Goal: Task Accomplishment & Management: Manage account settings

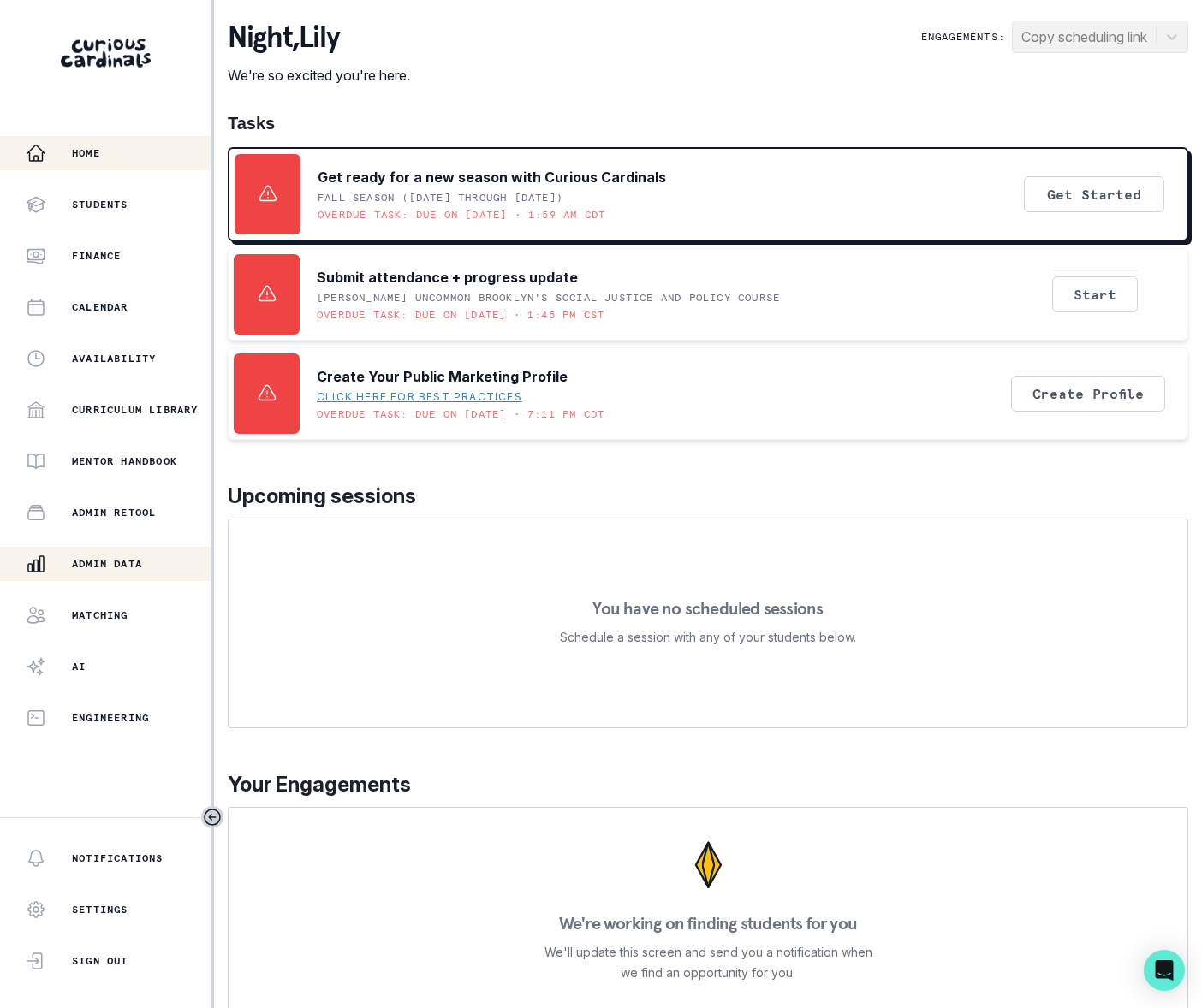
click at [134, 563] on p "Admin Data" at bounding box center [107, 563] width 70 height 14
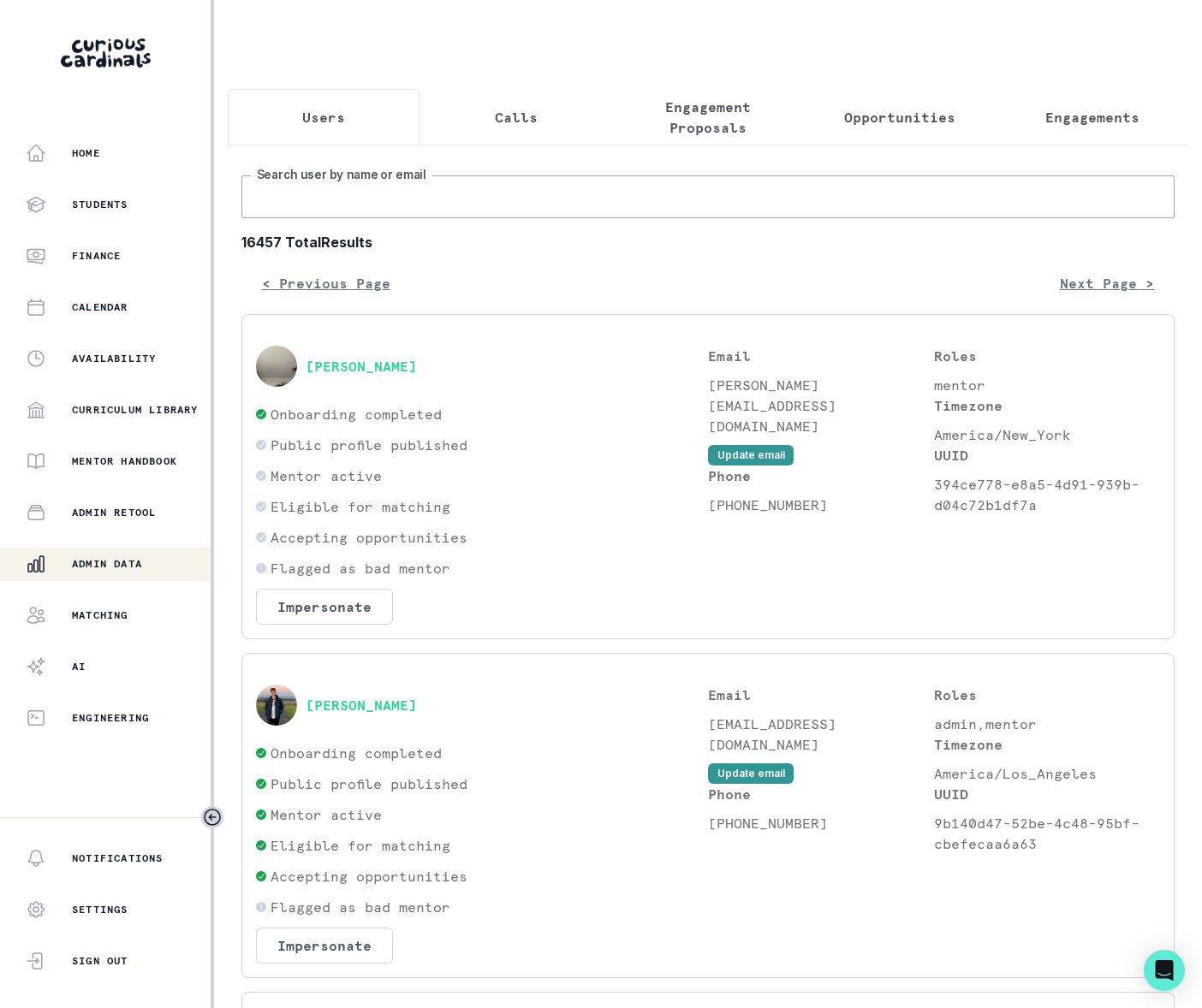
click at [315, 217] on input "Search user by name or email" at bounding box center [708, 197] width 933 height 43
type input "[PERSON_NAME]"
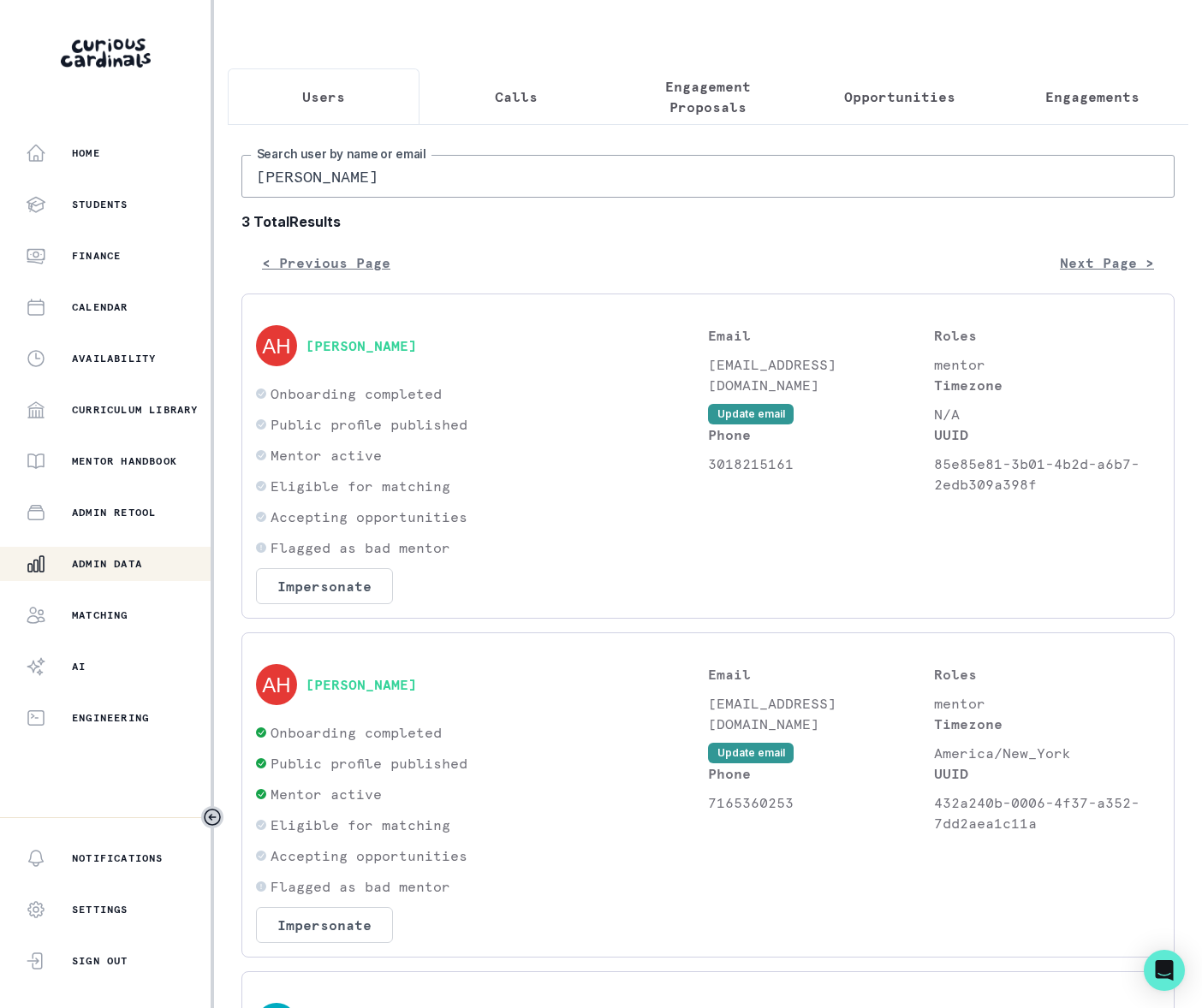
scroll to position [197, 0]
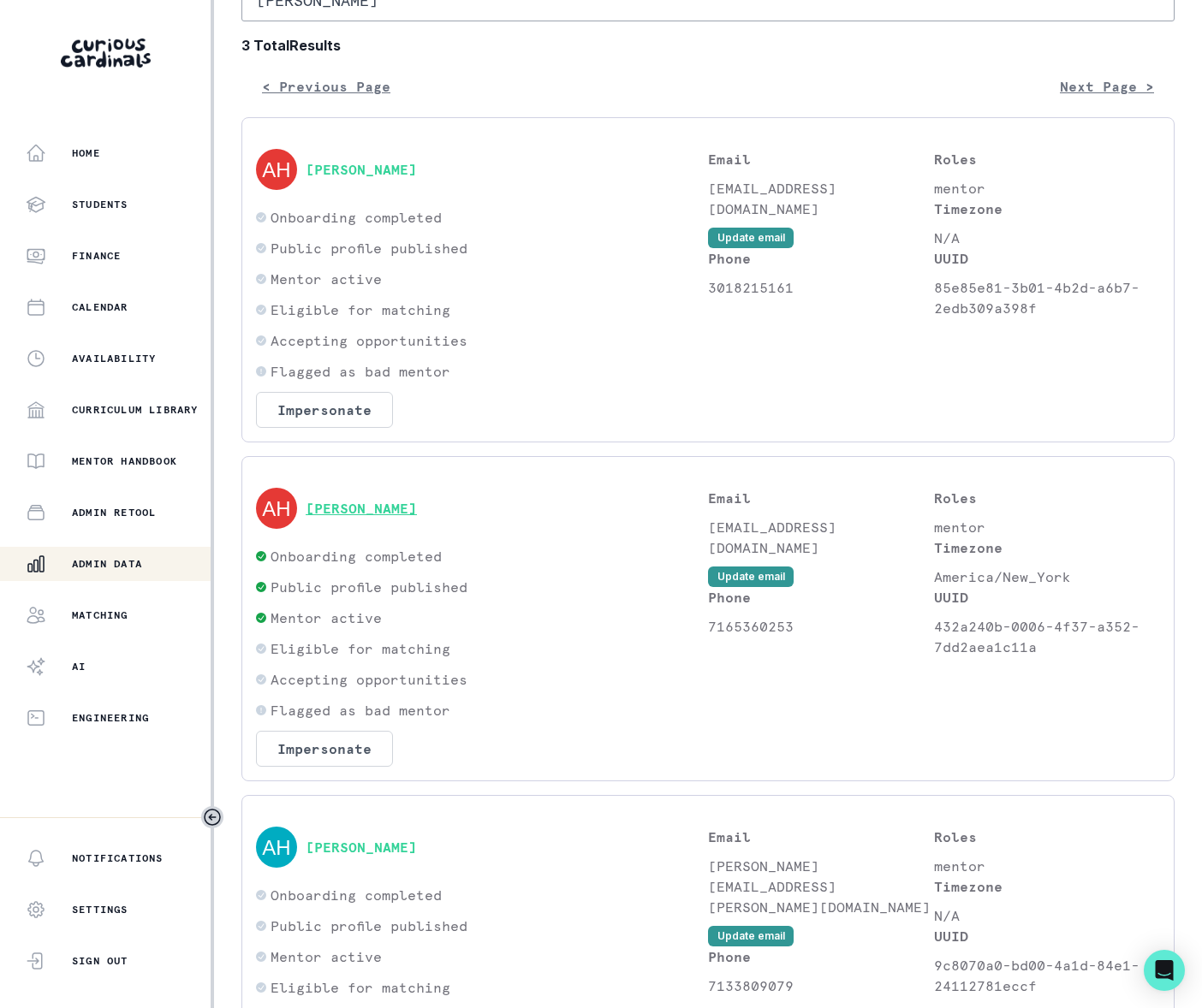
click at [354, 517] on button "[PERSON_NAME]" at bounding box center [361, 509] width 111 height 17
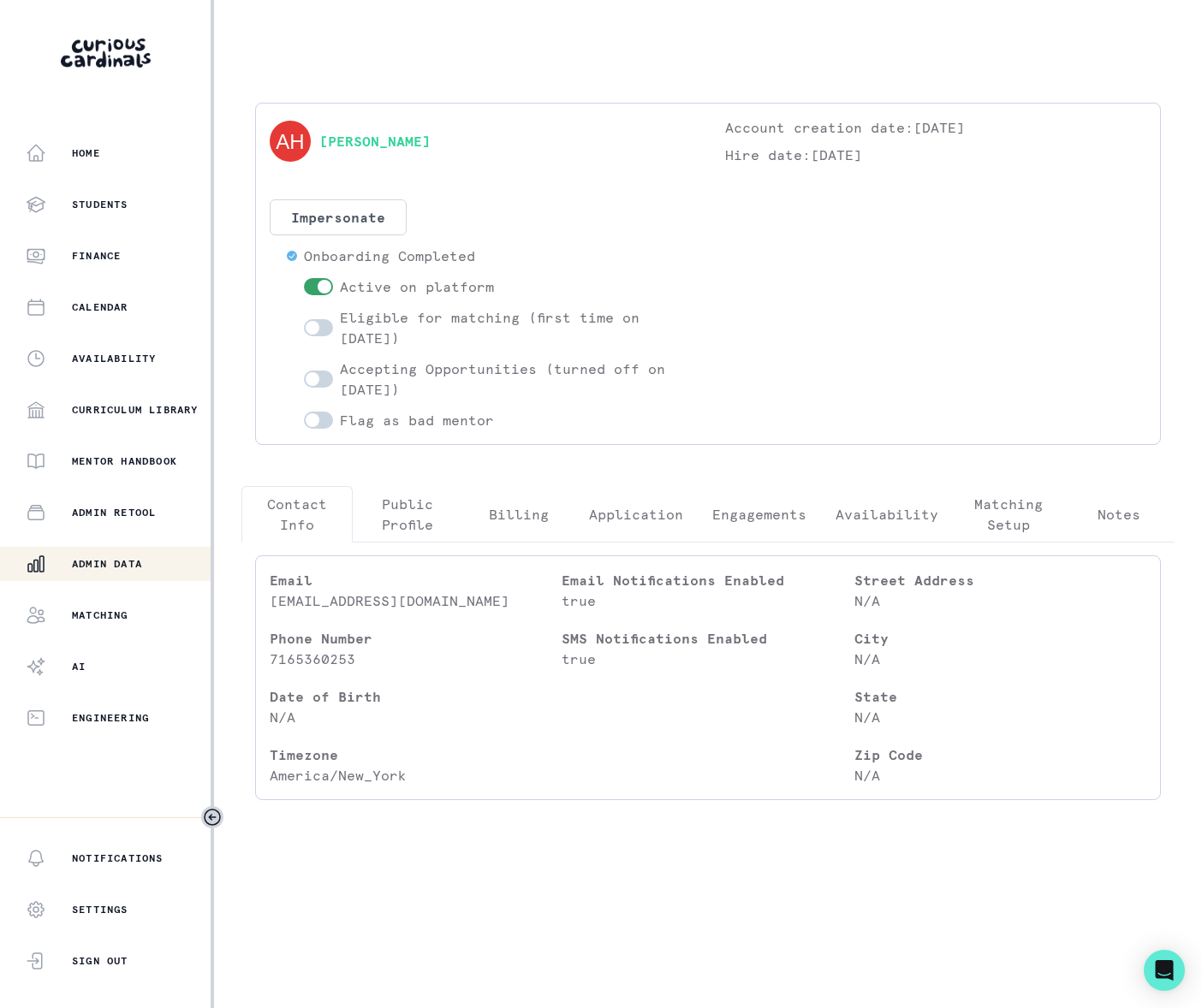
click at [771, 514] on p "Engagements" at bounding box center [758, 514] width 94 height 21
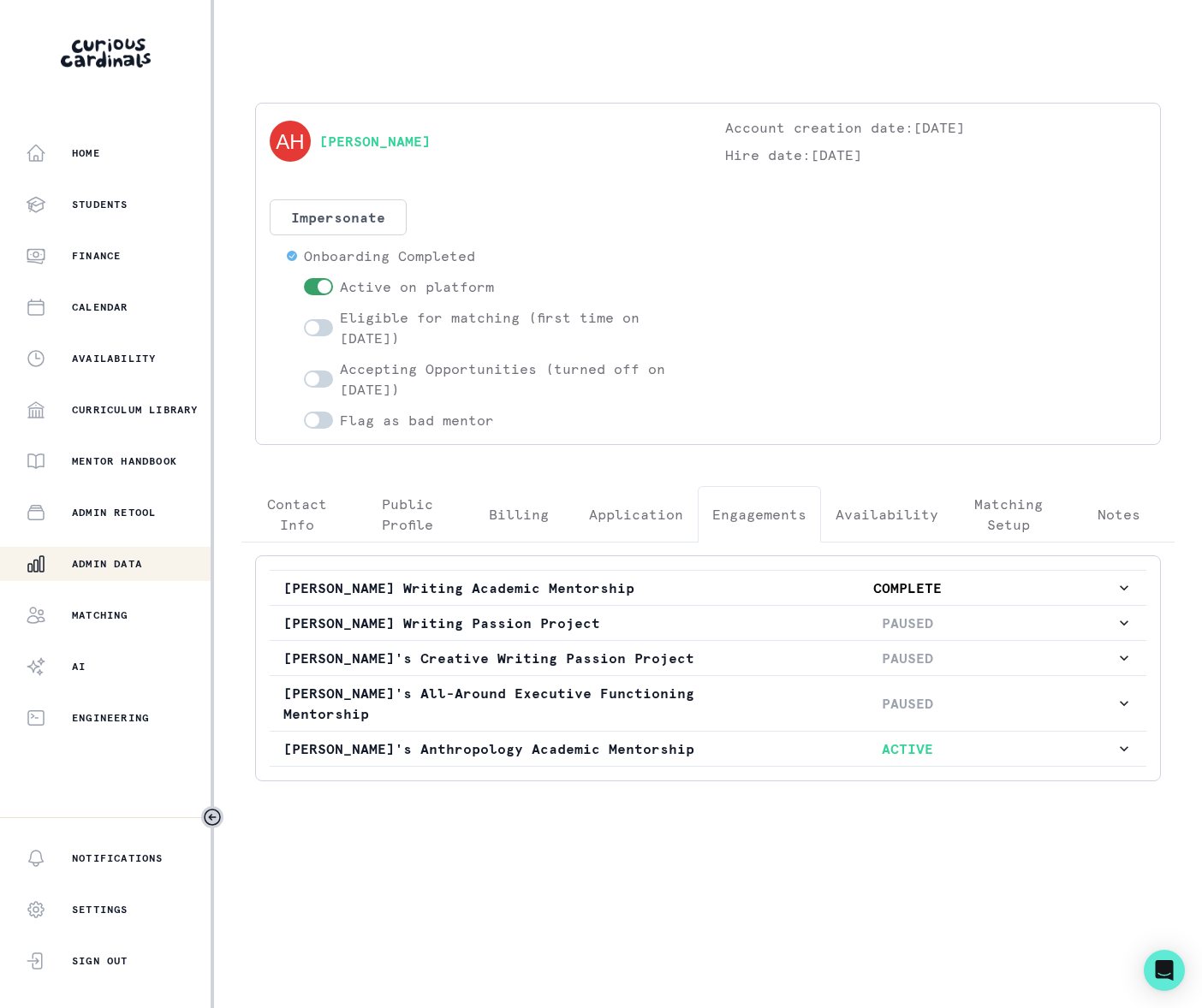
click at [323, 377] on span at bounding box center [318, 379] width 29 height 17
click at [303, 371] on input "checkbox" at bounding box center [303, 370] width 1 height 1
checkbox input "true"
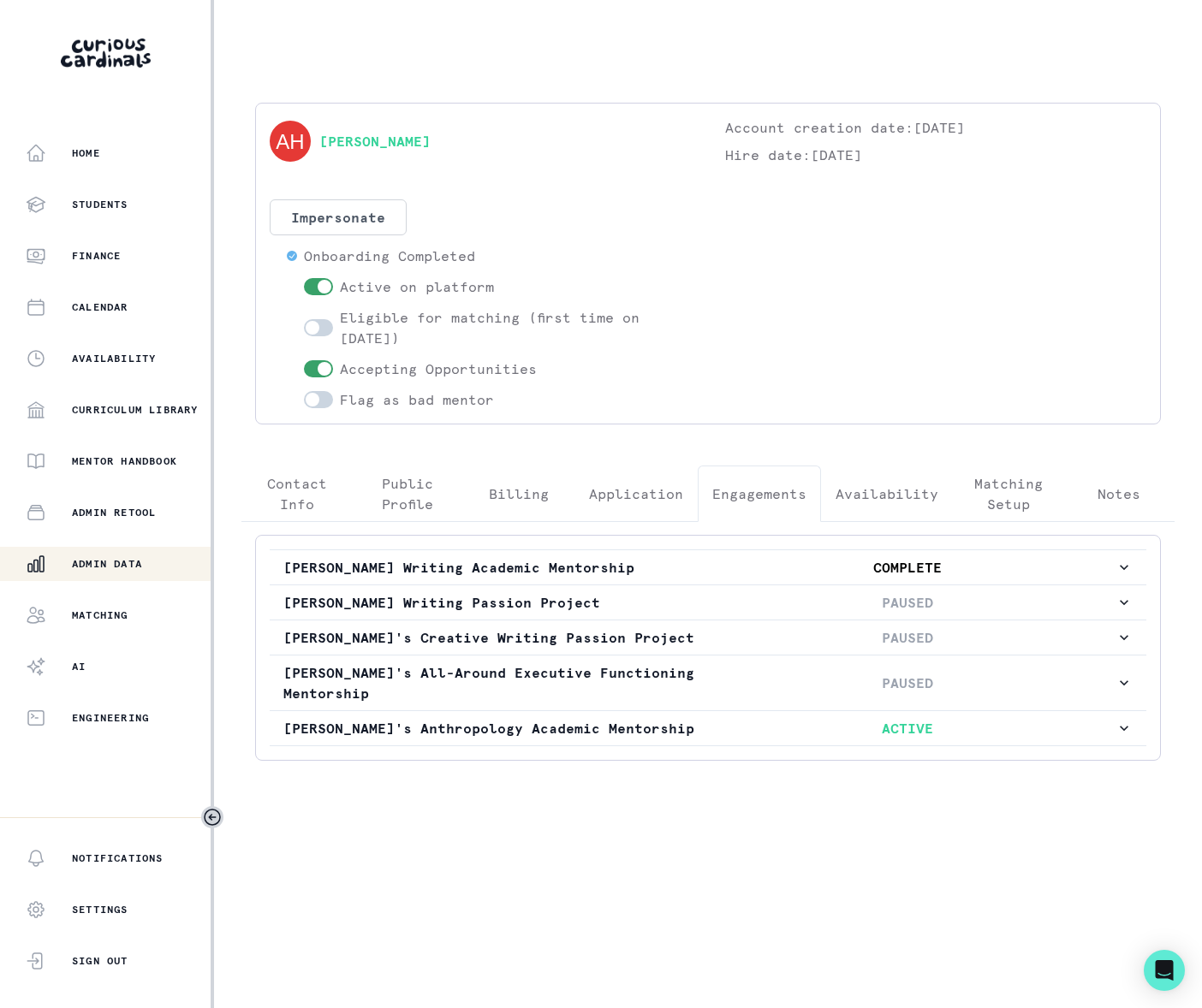
click at [1005, 498] on p "Matching Setup" at bounding box center [1008, 493] width 82 height 41
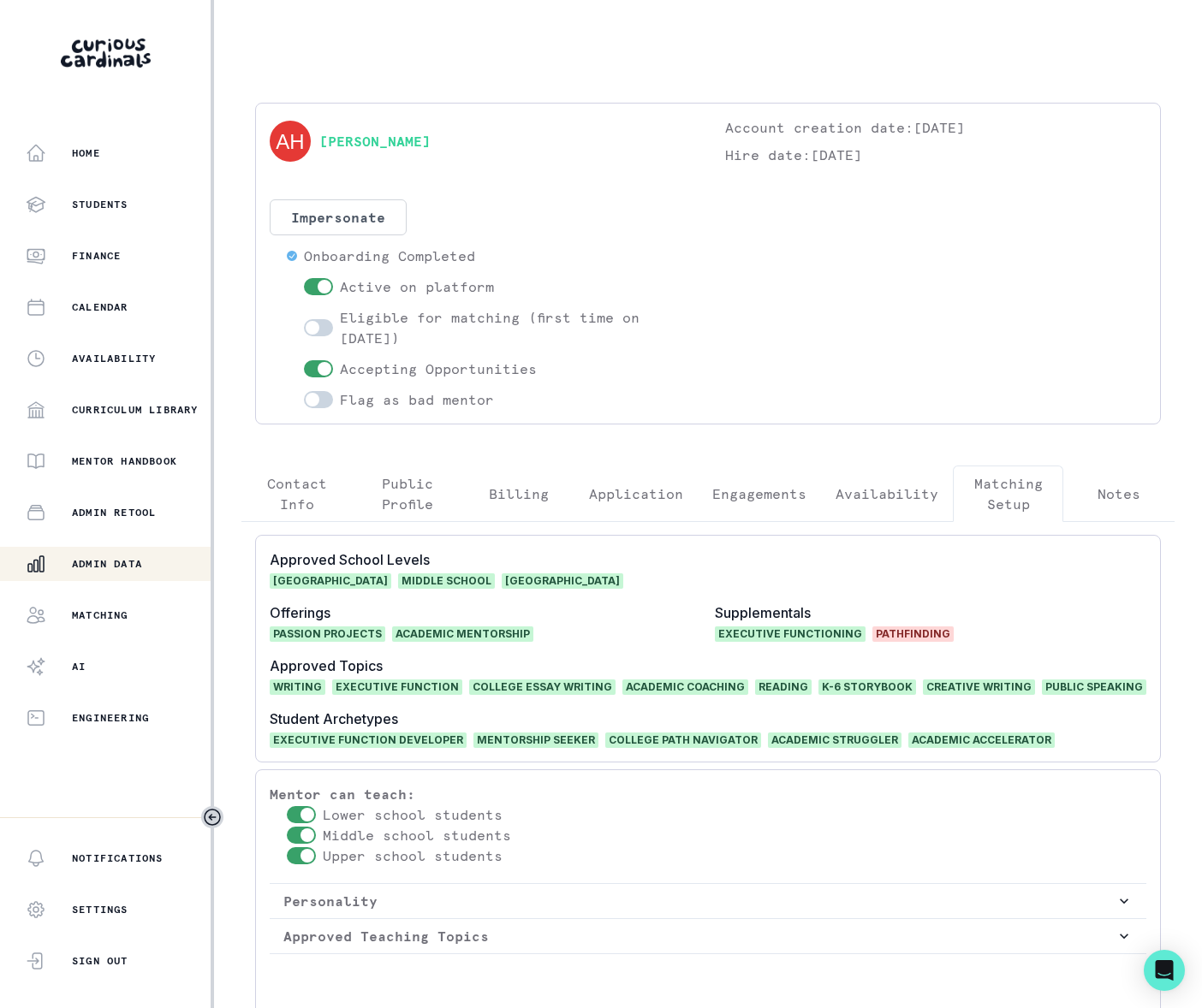
click at [115, 558] on p "Admin Data" at bounding box center [107, 563] width 70 height 14
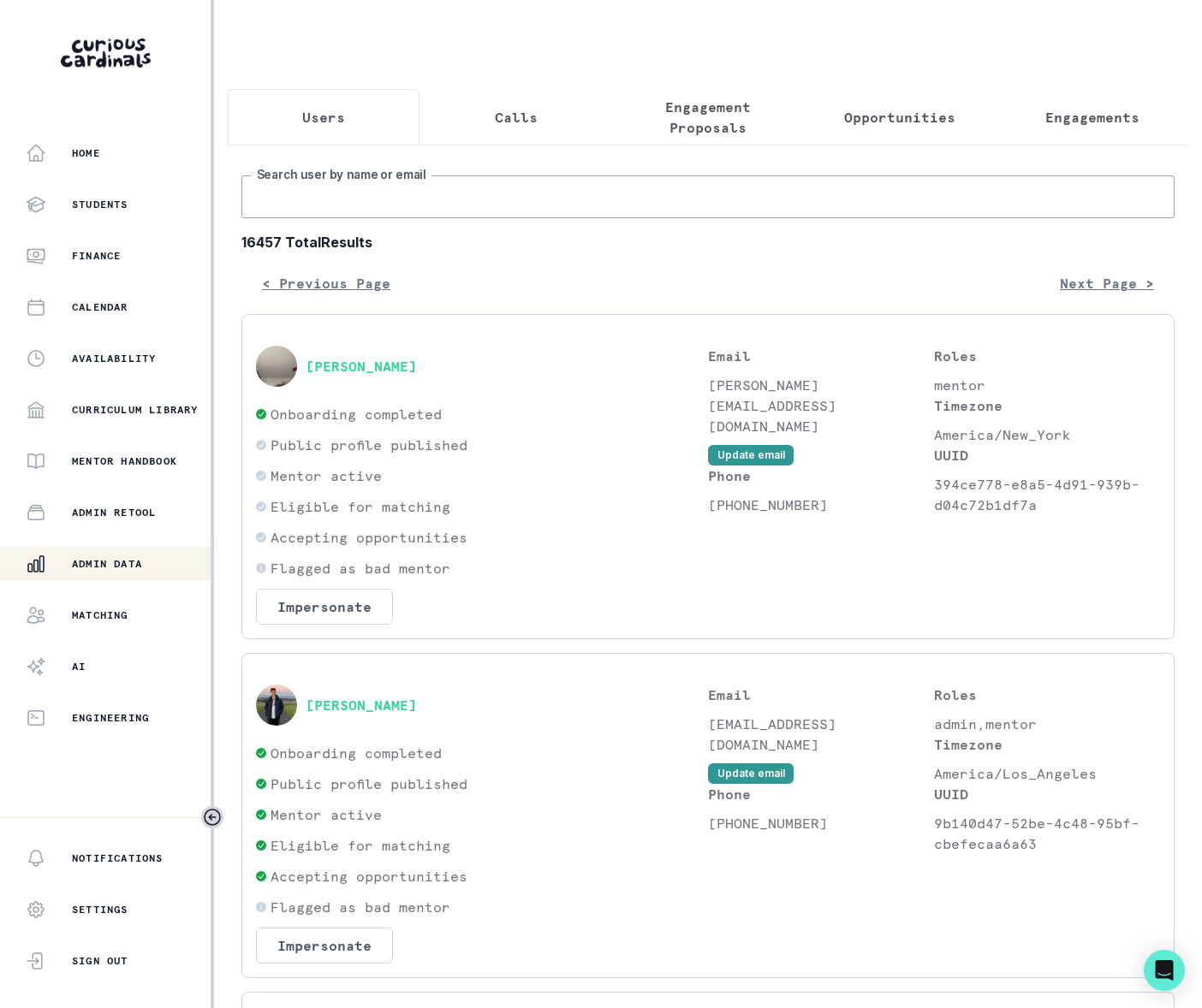
click at [391, 212] on input "Search user by name or email" at bounding box center [708, 197] width 933 height 43
type input "[PERSON_NAME]"
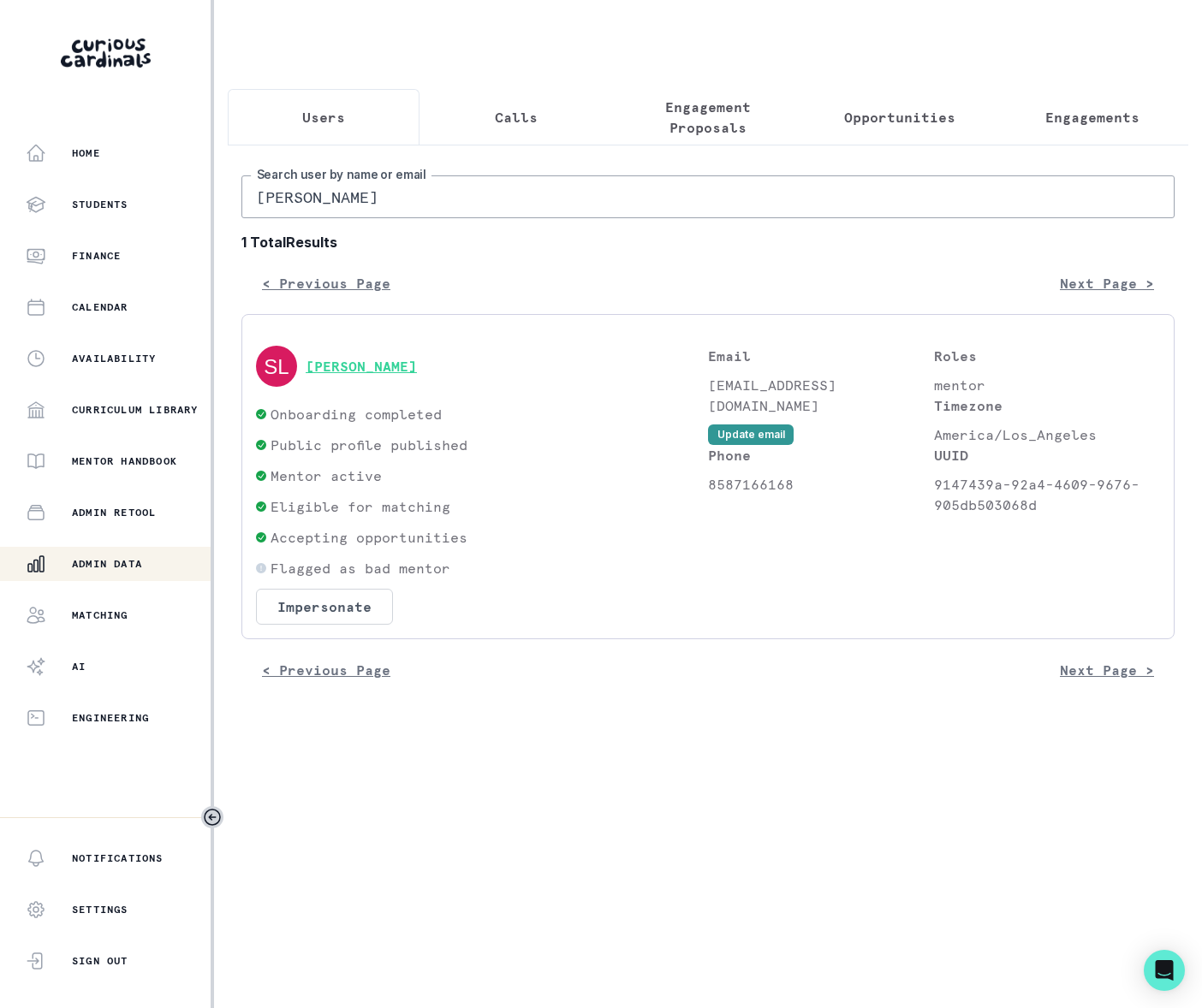
click at [357, 375] on button "[PERSON_NAME]" at bounding box center [361, 366] width 111 height 17
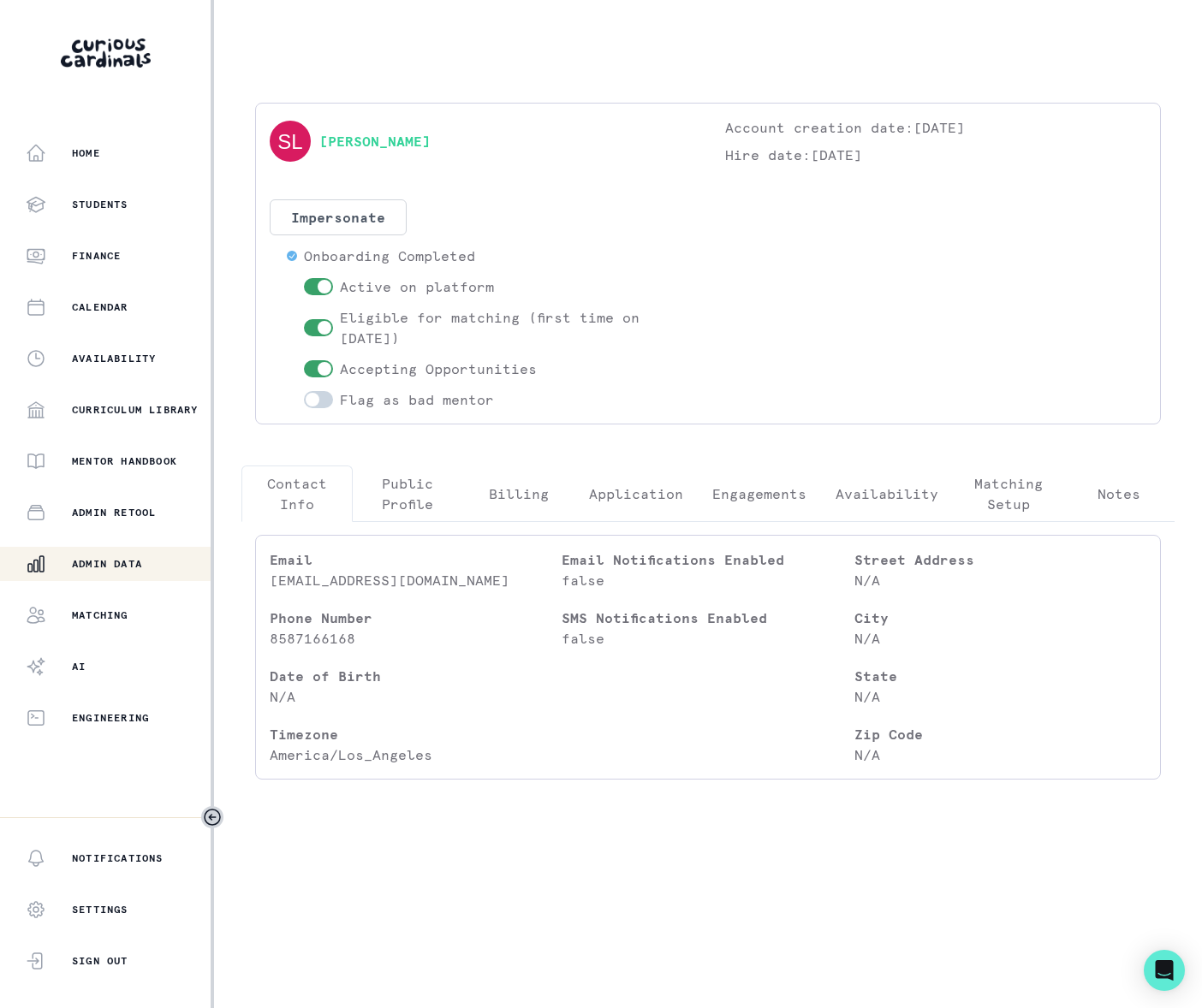
click at [785, 493] on p "Engagements" at bounding box center [758, 494] width 94 height 21
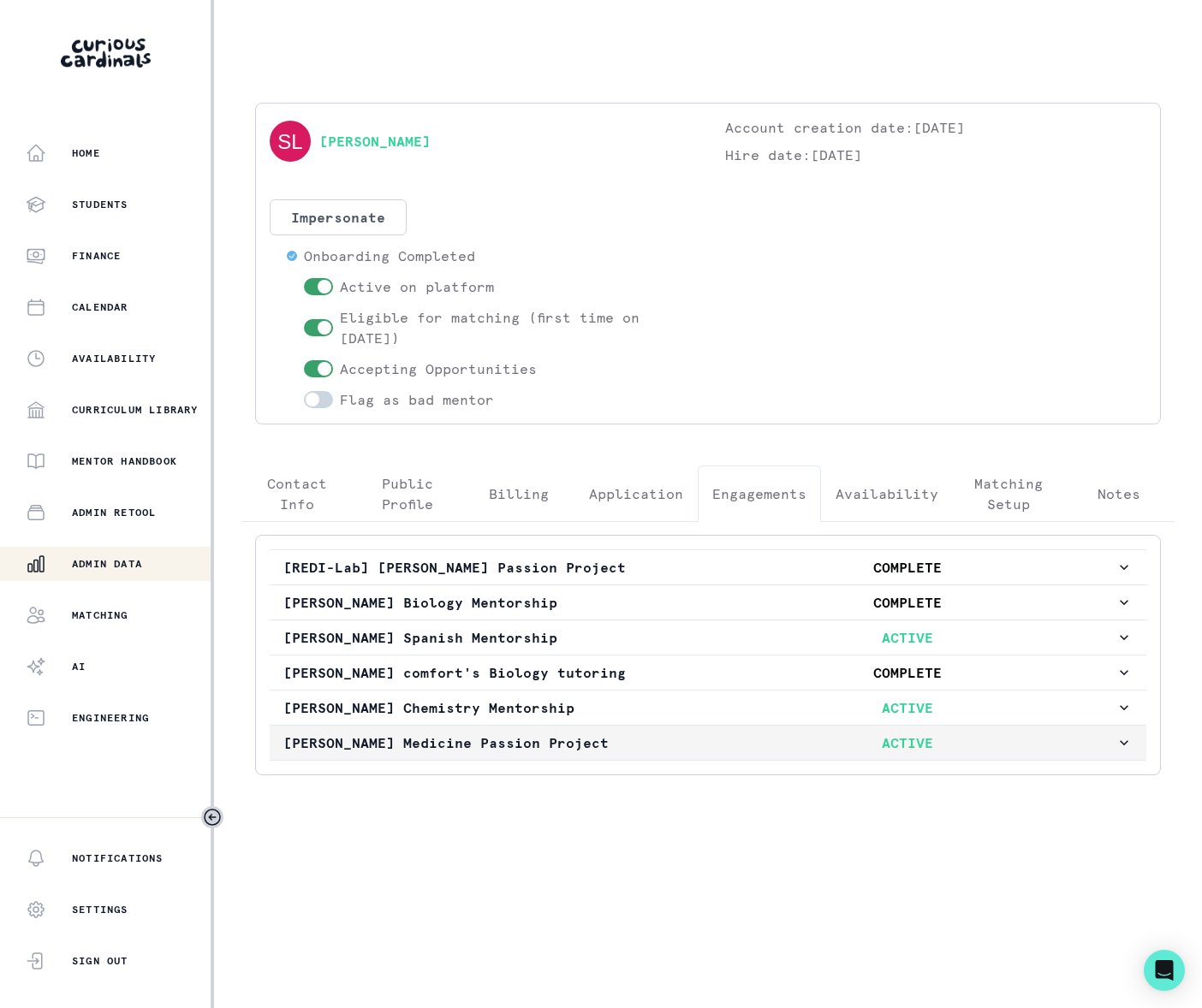
click at [1127, 752] on icon "button" at bounding box center [1124, 743] width 17 height 17
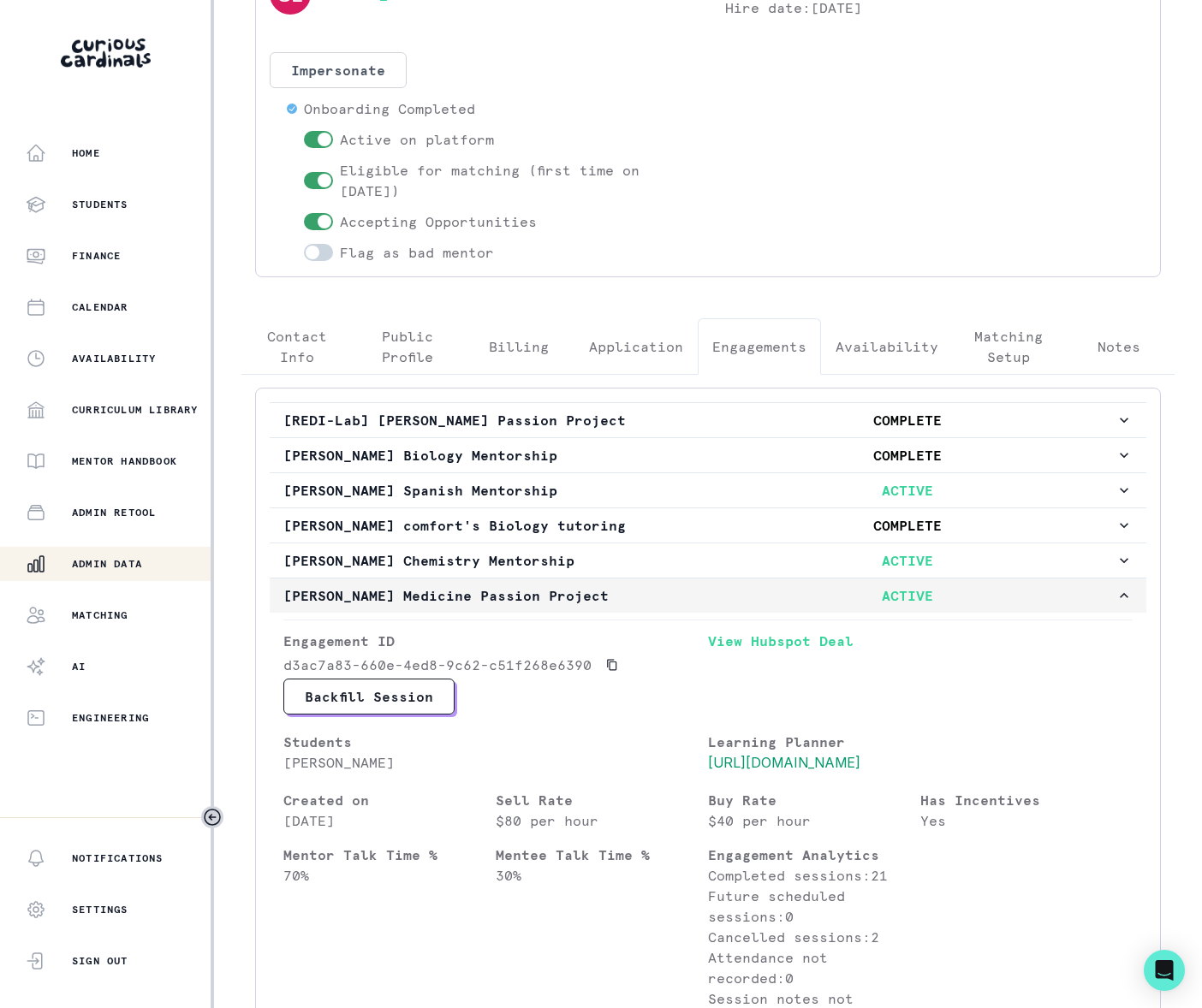
scroll to position [303, 0]
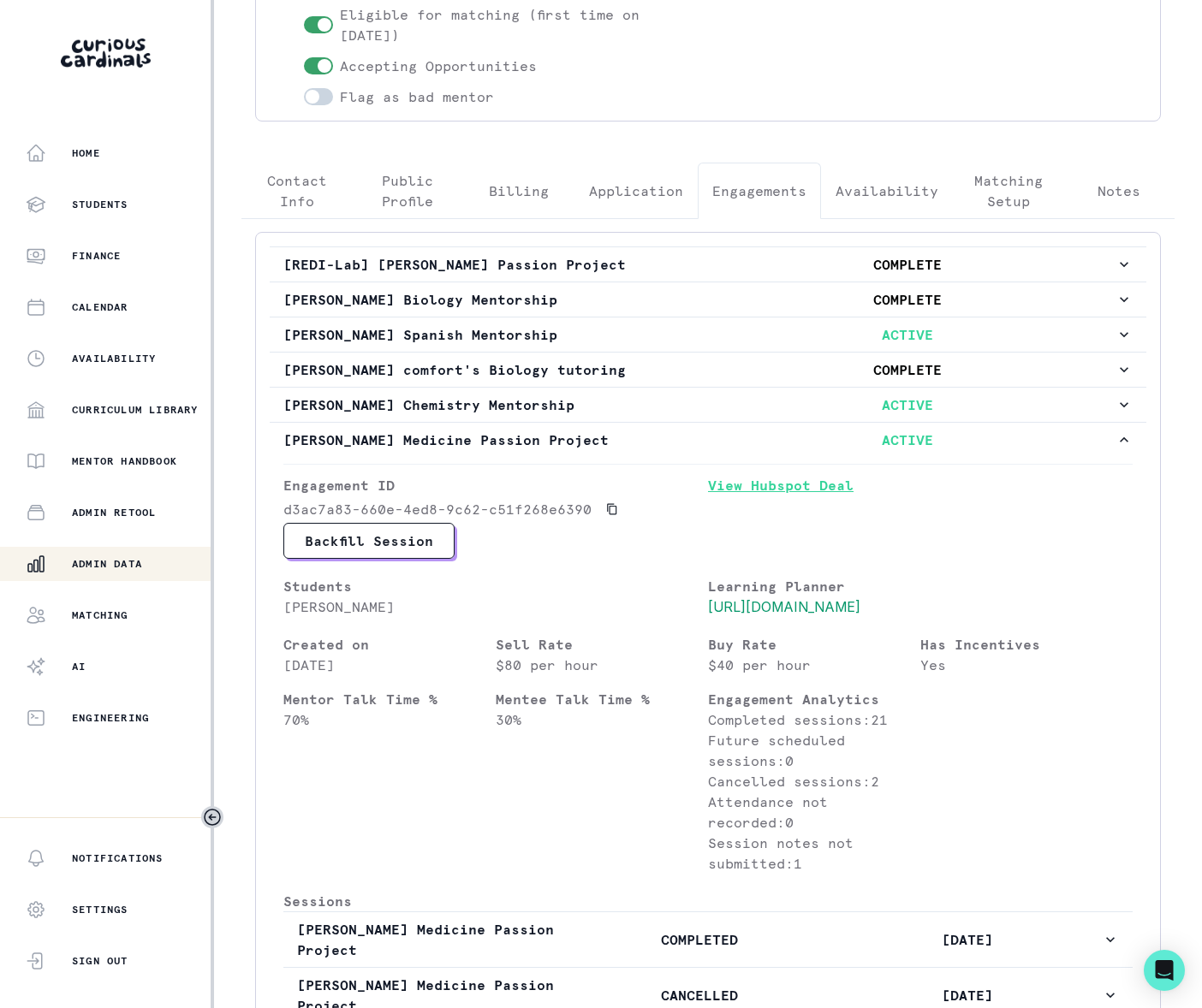
click at [770, 503] on link "View Hubspot Deal" at bounding box center [920, 499] width 425 height 48
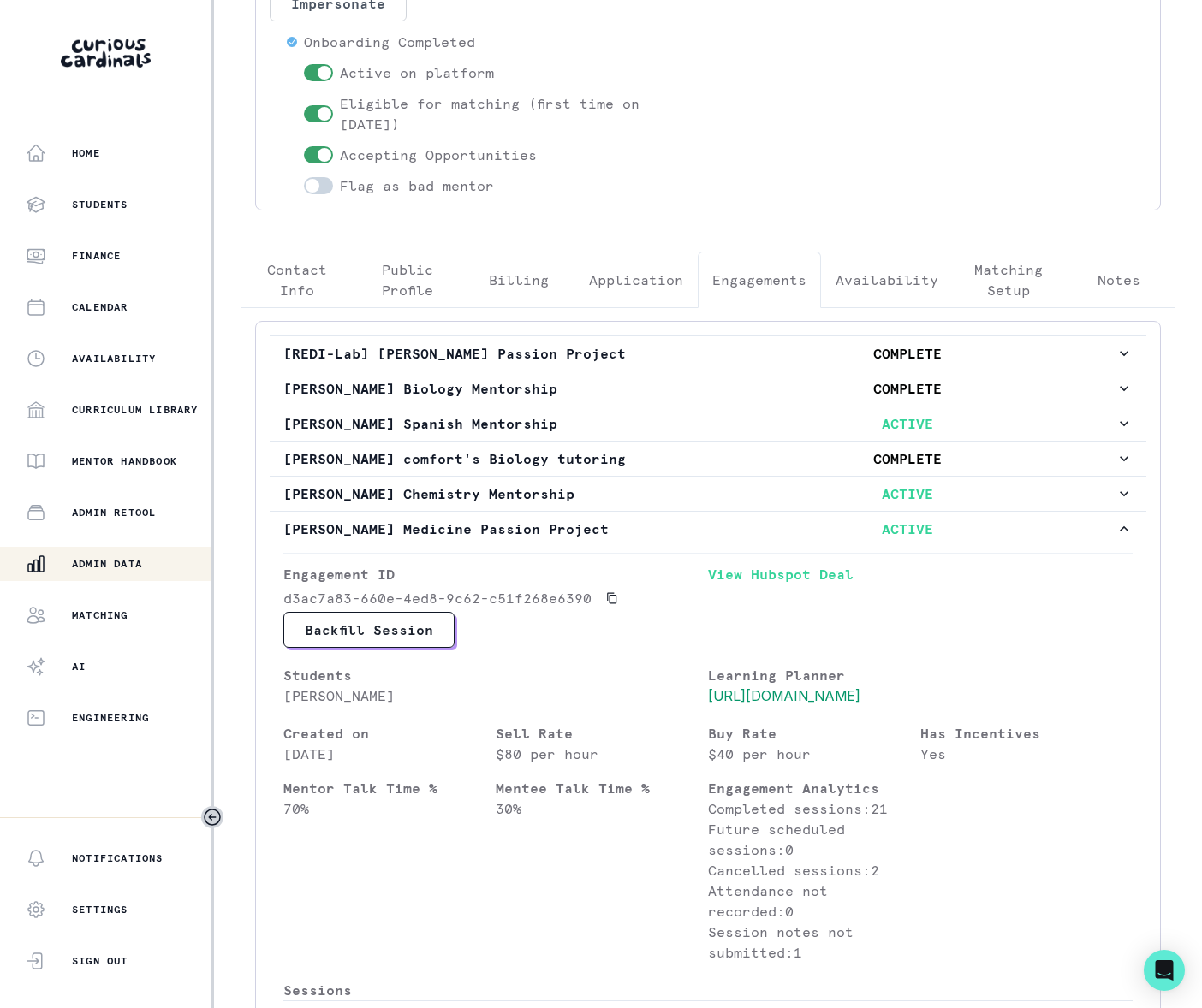
scroll to position [0, 0]
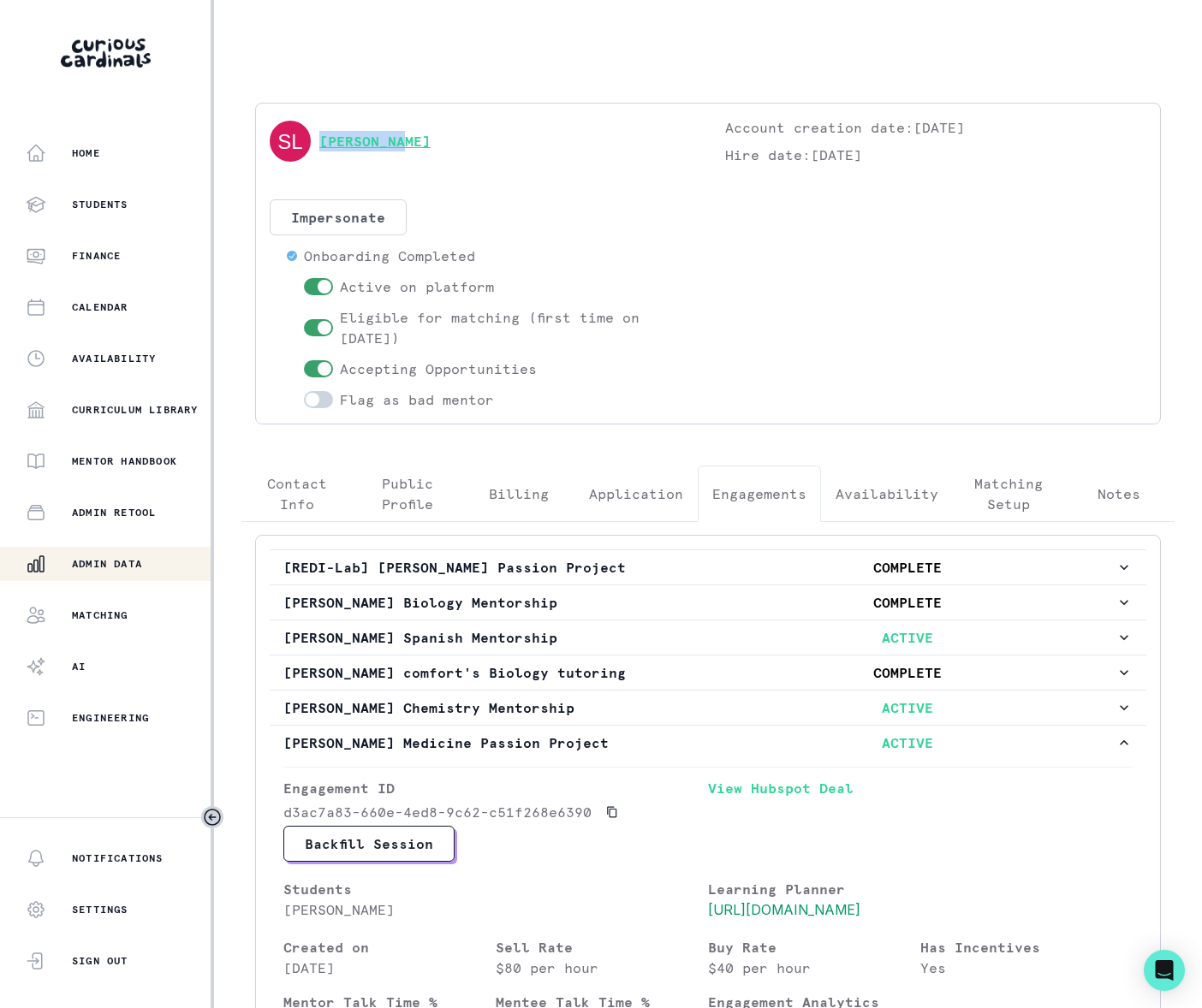
drag, startPoint x: 404, startPoint y: 145, endPoint x: 322, endPoint y: 144, distance: 82.0
click at [322, 144] on div "[PERSON_NAME]" at bounding box center [480, 141] width 421 height 48
copy link "[PERSON_NAME]"
click at [124, 556] on div "Admin Data" at bounding box center [118, 564] width 185 height 21
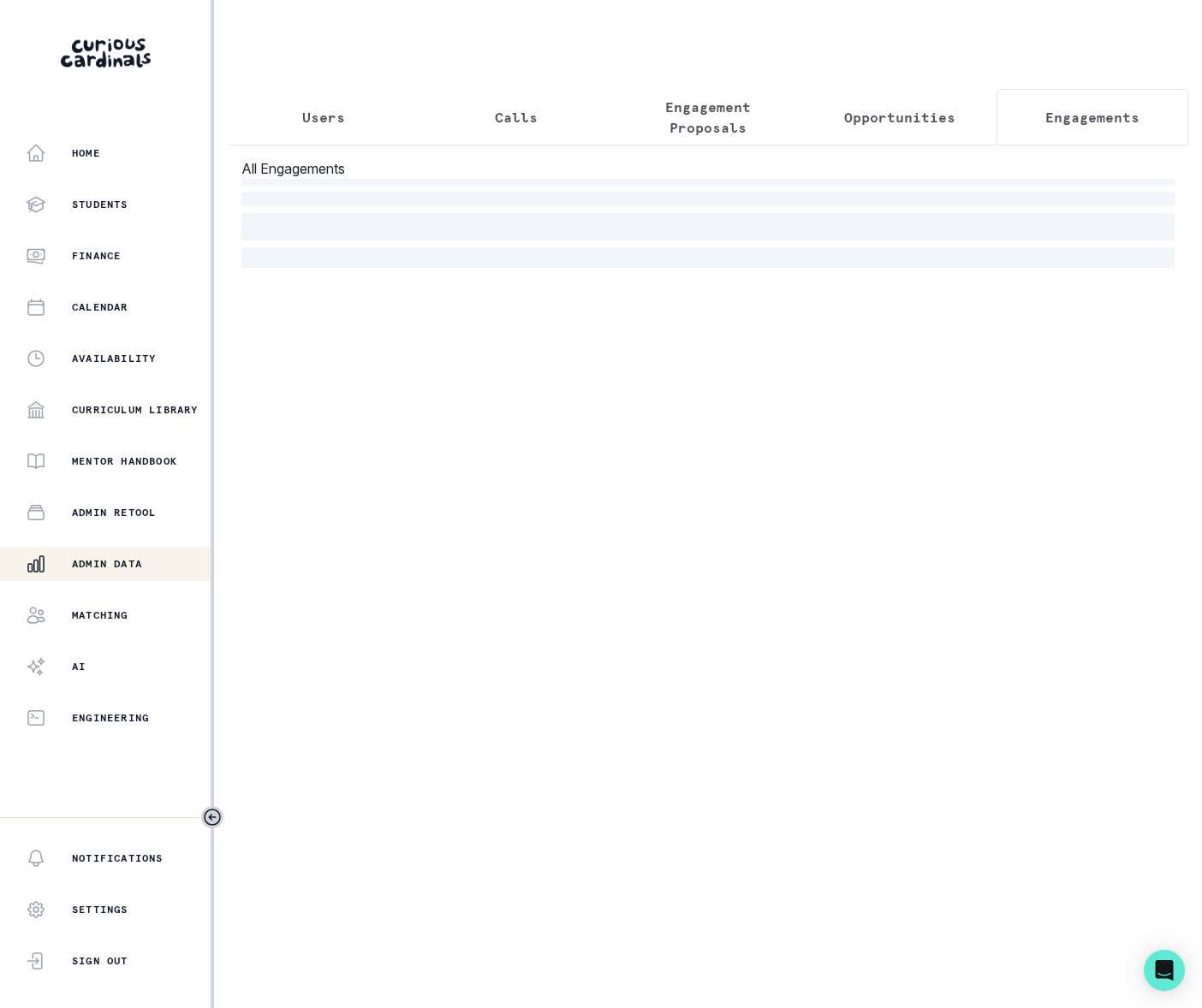
click at [1045, 119] on p "Engagements" at bounding box center [1092, 117] width 94 height 21
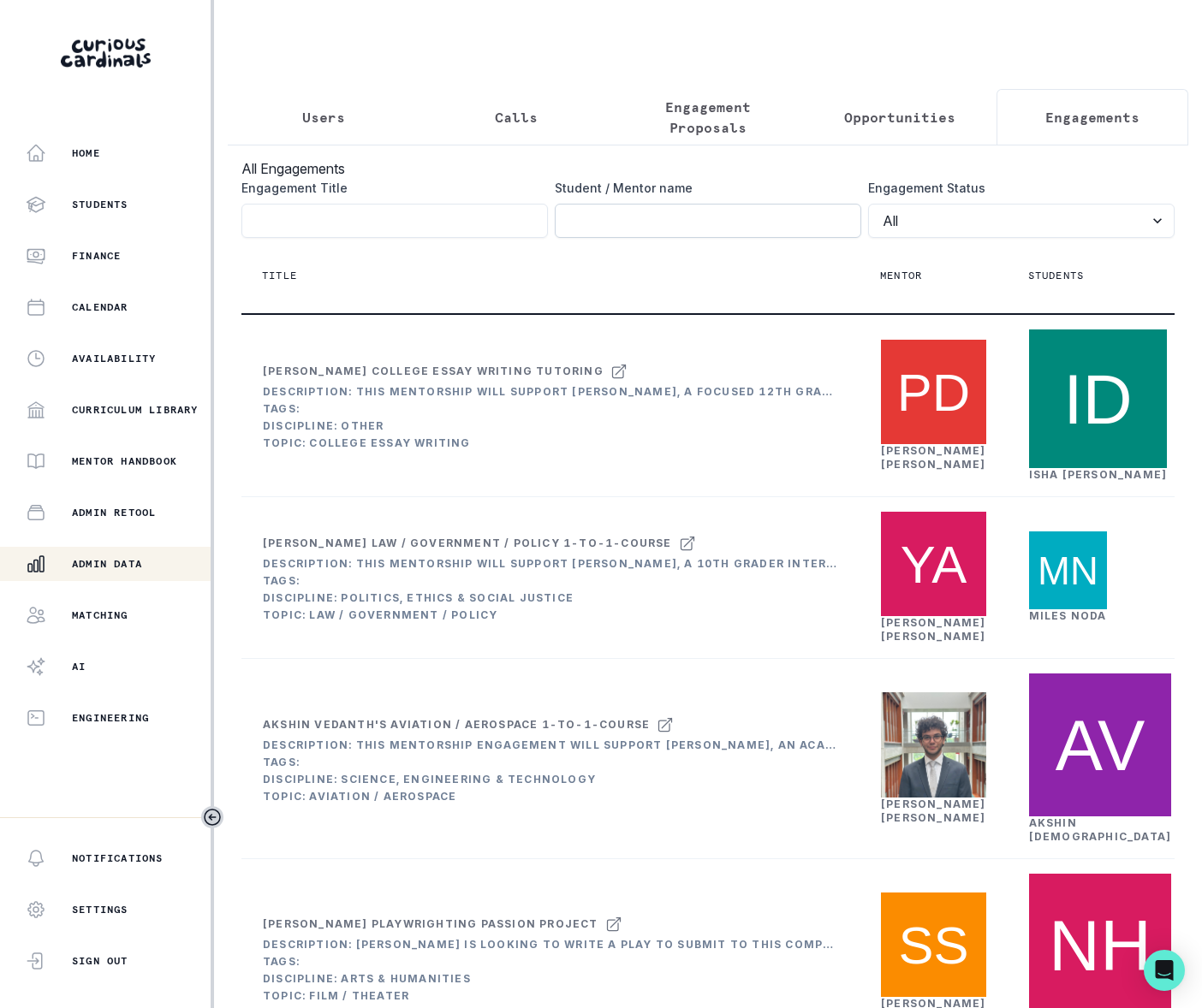
click at [610, 237] on input "Engagement Title" at bounding box center [708, 221] width 306 height 35
paste input "[PERSON_NAME]"
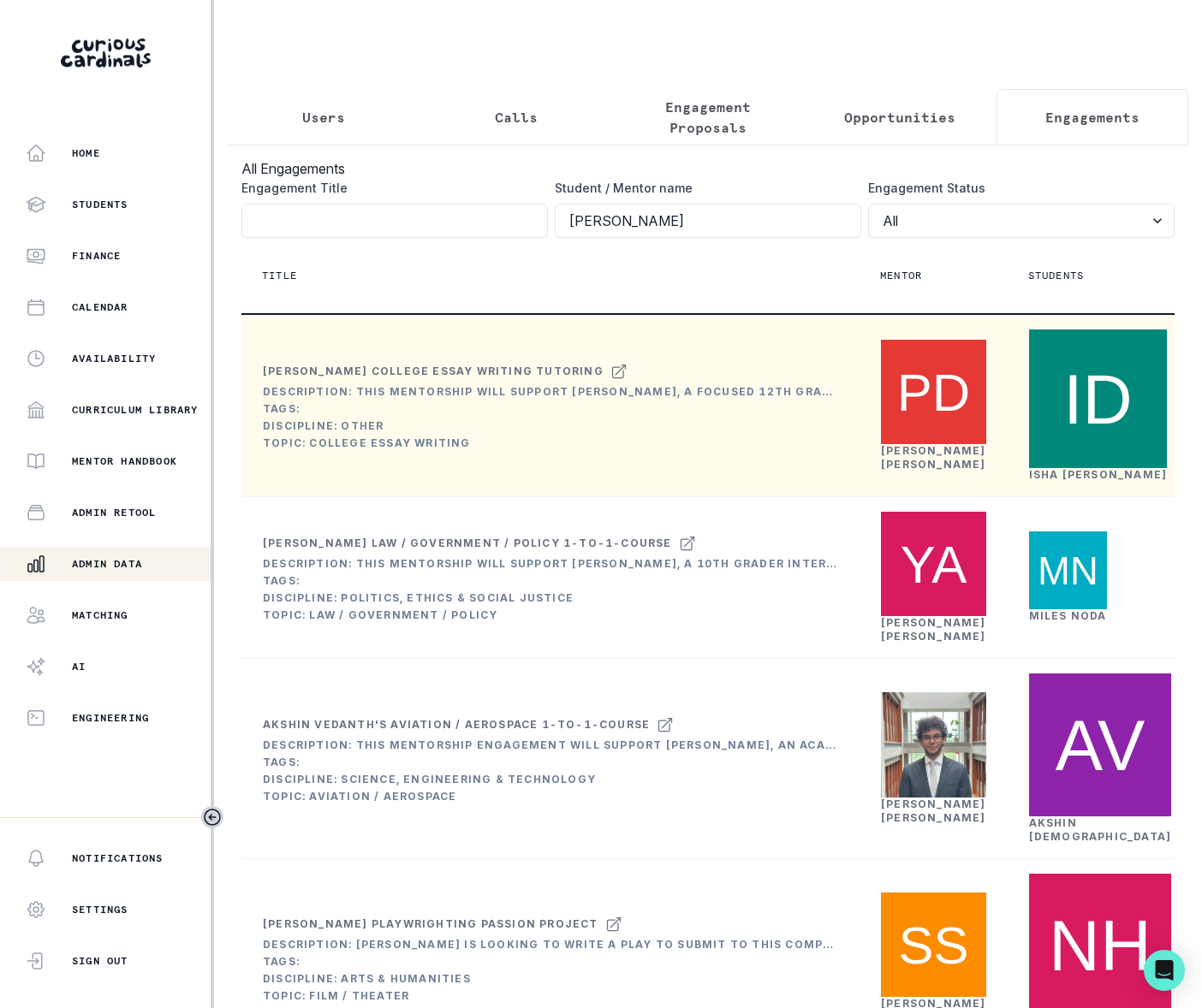
type input "[PERSON_NAME]"
click button "submit" at bounding box center [0, 0] width 0 height 0
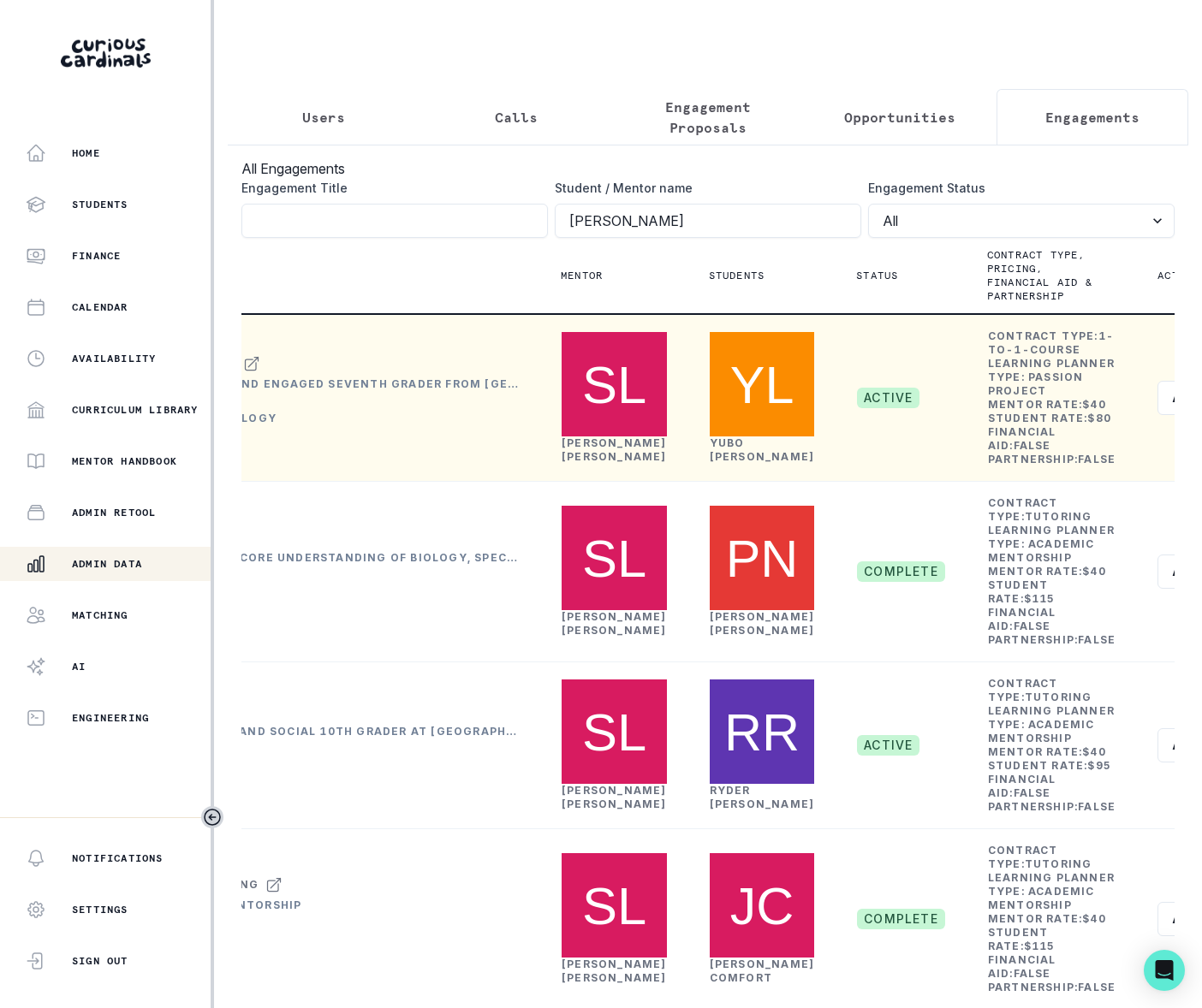
scroll to position [0, 344]
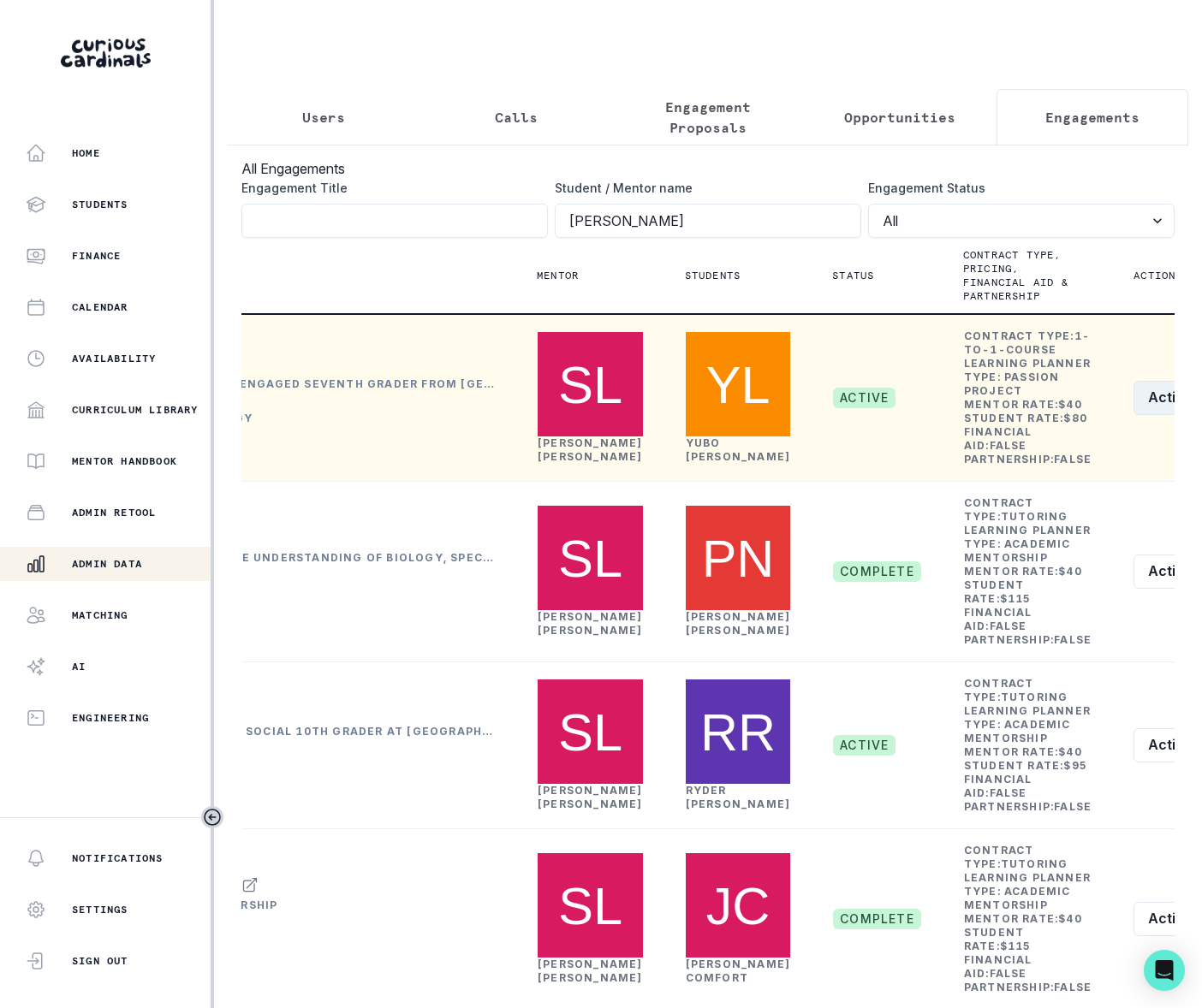
click at [1201, 405] on icon "row menu" at bounding box center [1213, 397] width 14 height 14
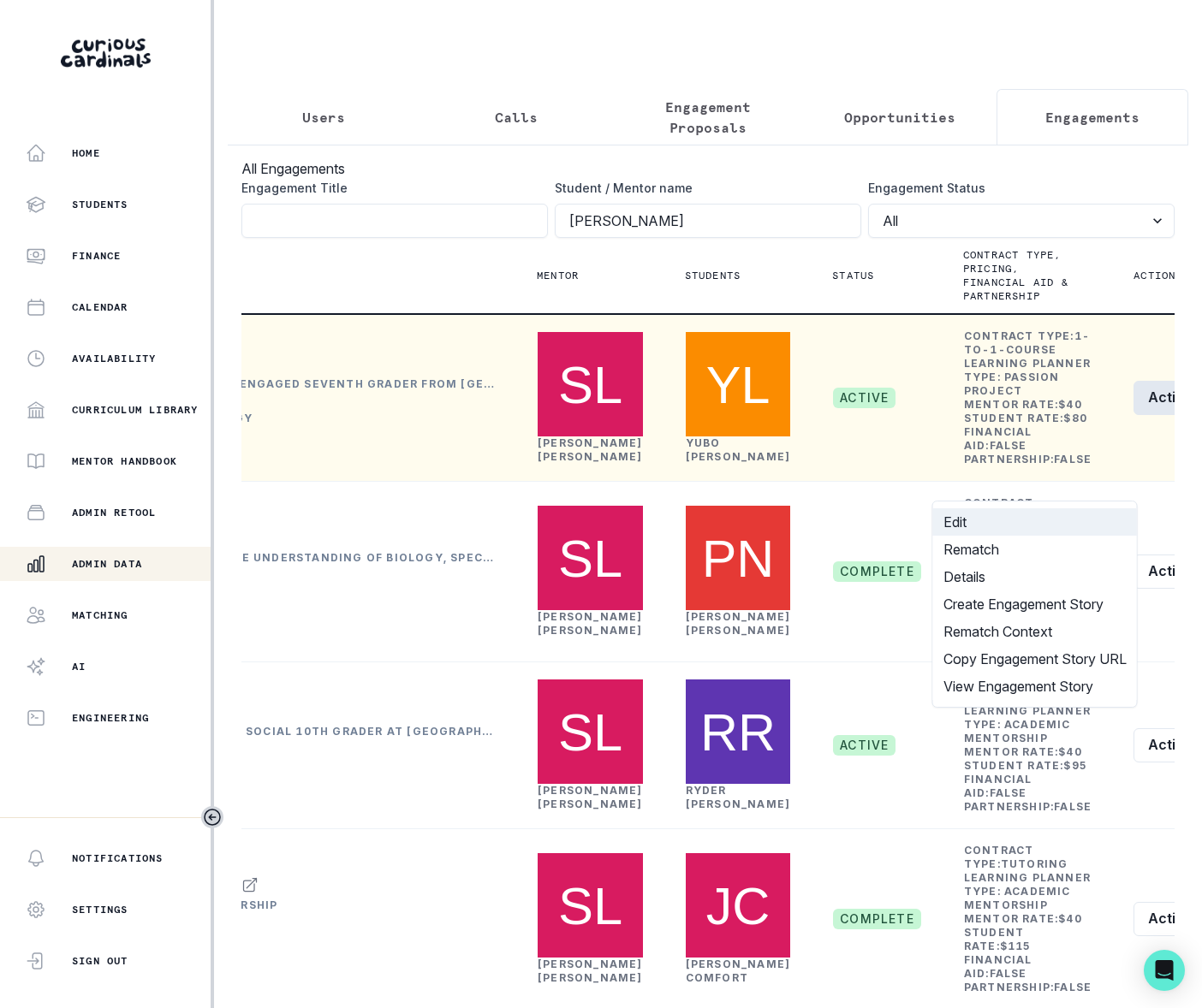
click at [976, 520] on button "Edit" at bounding box center [1035, 522] width 204 height 27
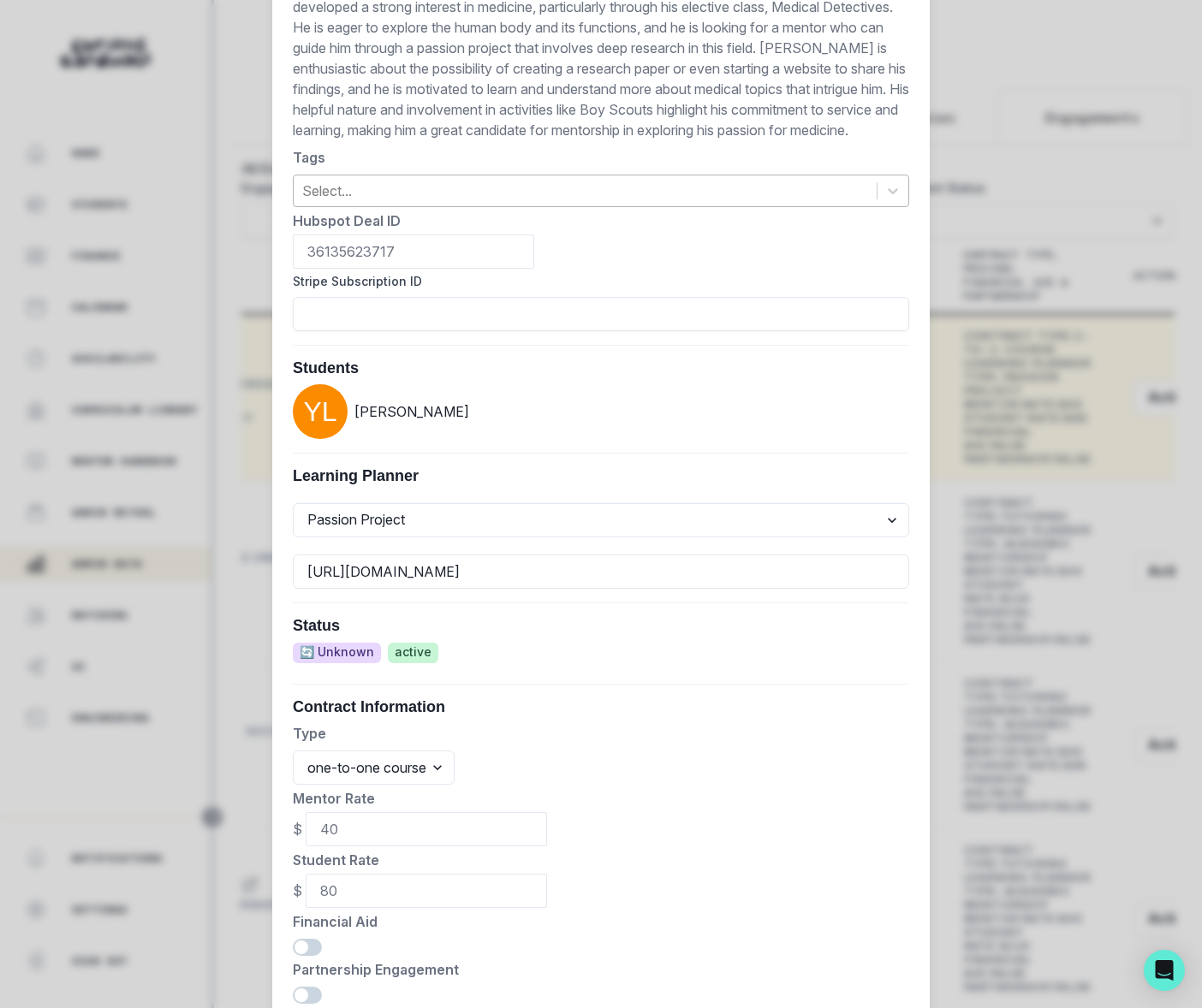
scroll to position [587, 0]
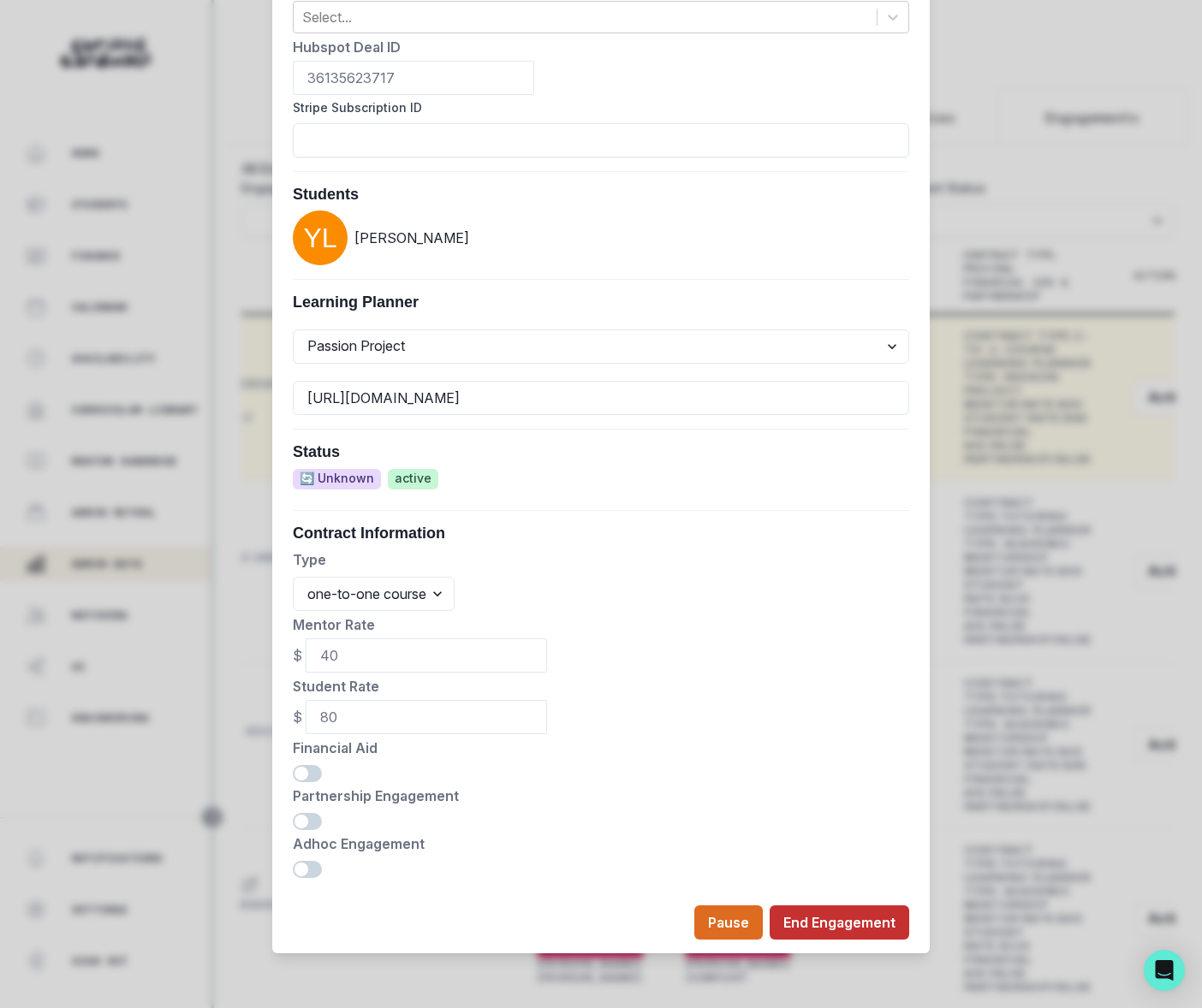
click at [838, 921] on button "End Engagement" at bounding box center [838, 923] width 139 height 35
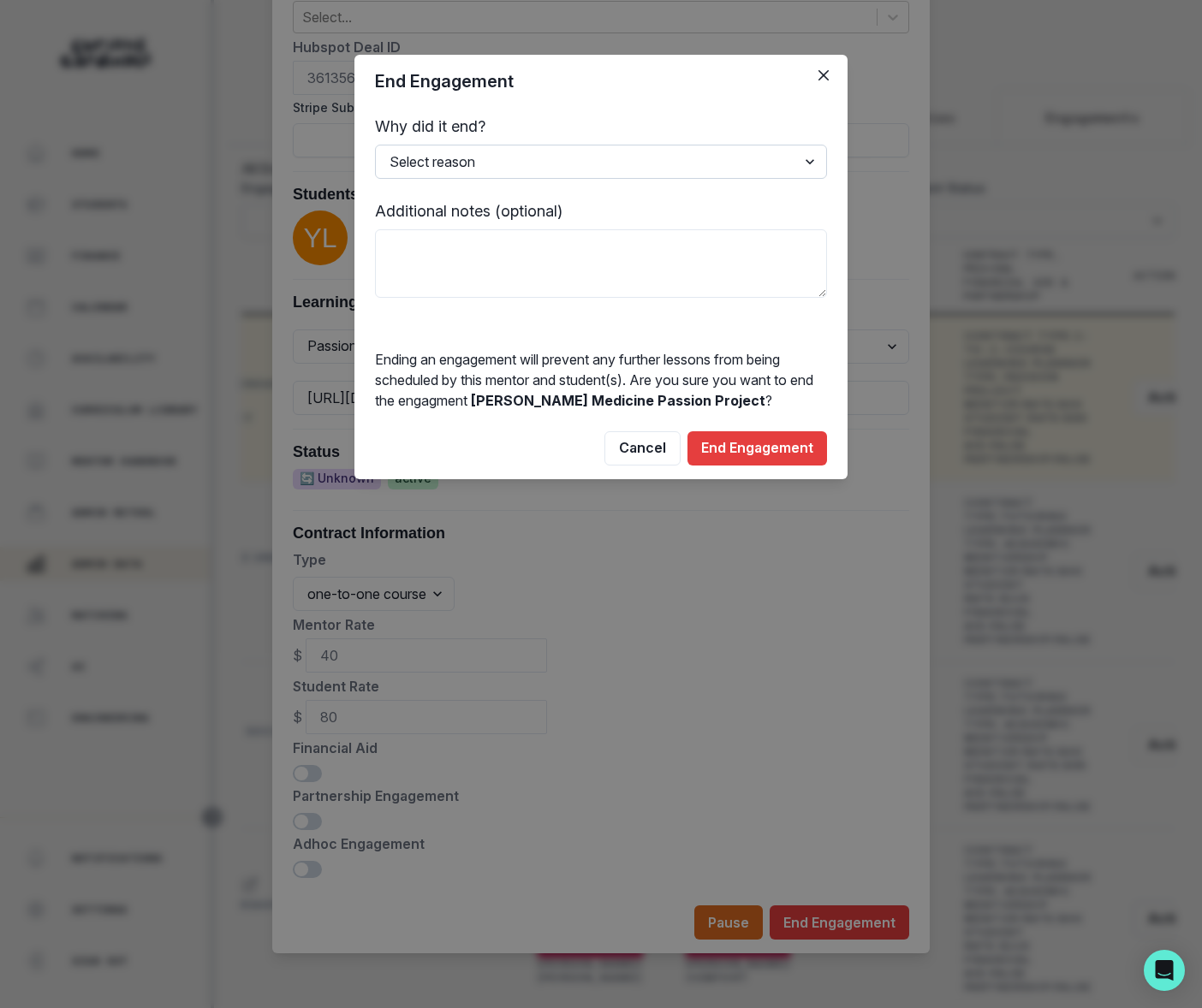
select select "Ended by mentor"
click at [404, 250] on textarea at bounding box center [601, 263] width 452 height 68
paste textarea "Hello! I would like to close a mentorship with one of my students, [PERSON_NAME…"
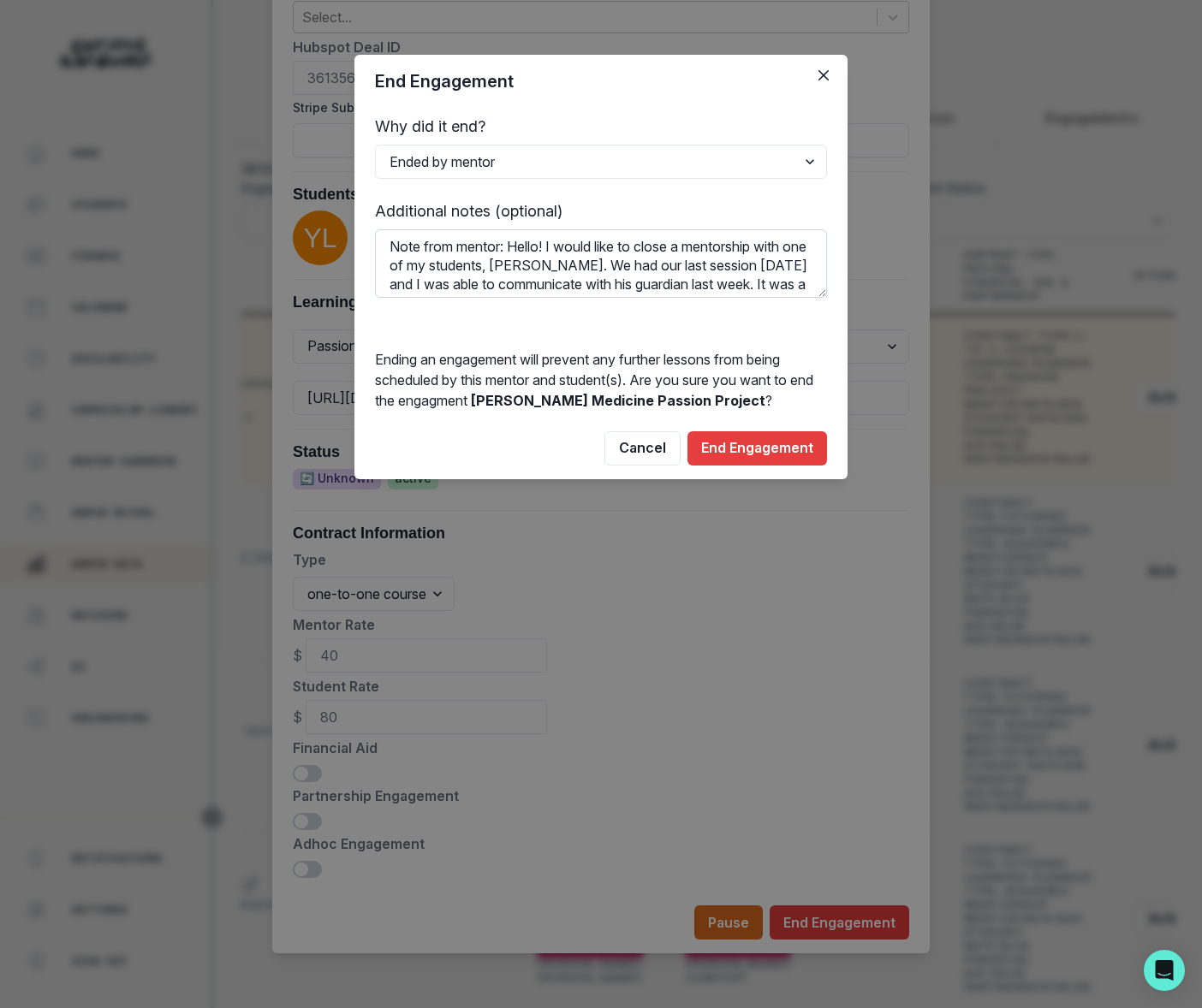
scroll to position [57, 0]
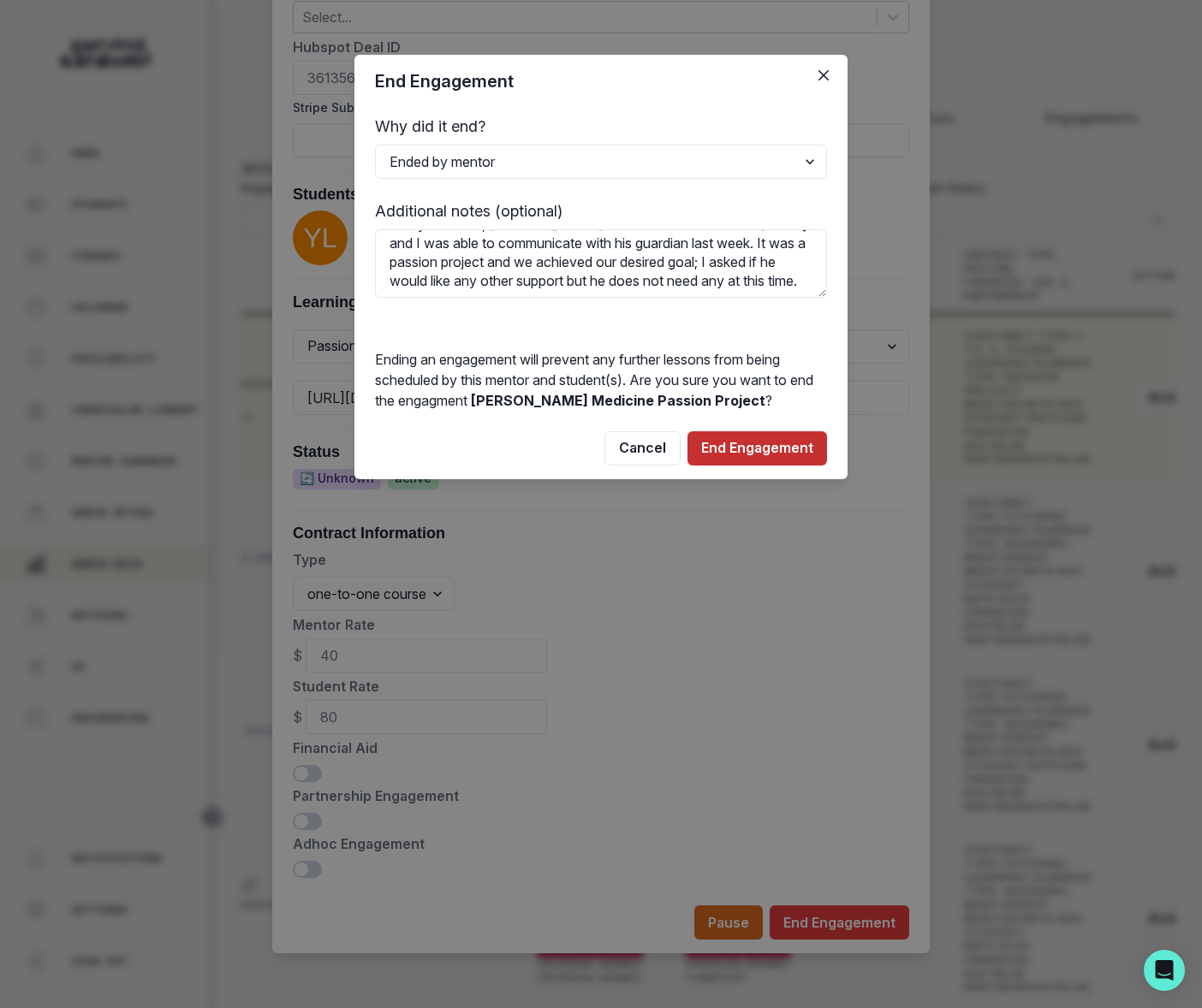
type textarea "Note from mentor: Hello! I would like to close a mentorship with one of my stud…"
click at [736, 444] on button "End Engagement" at bounding box center [756, 448] width 139 height 35
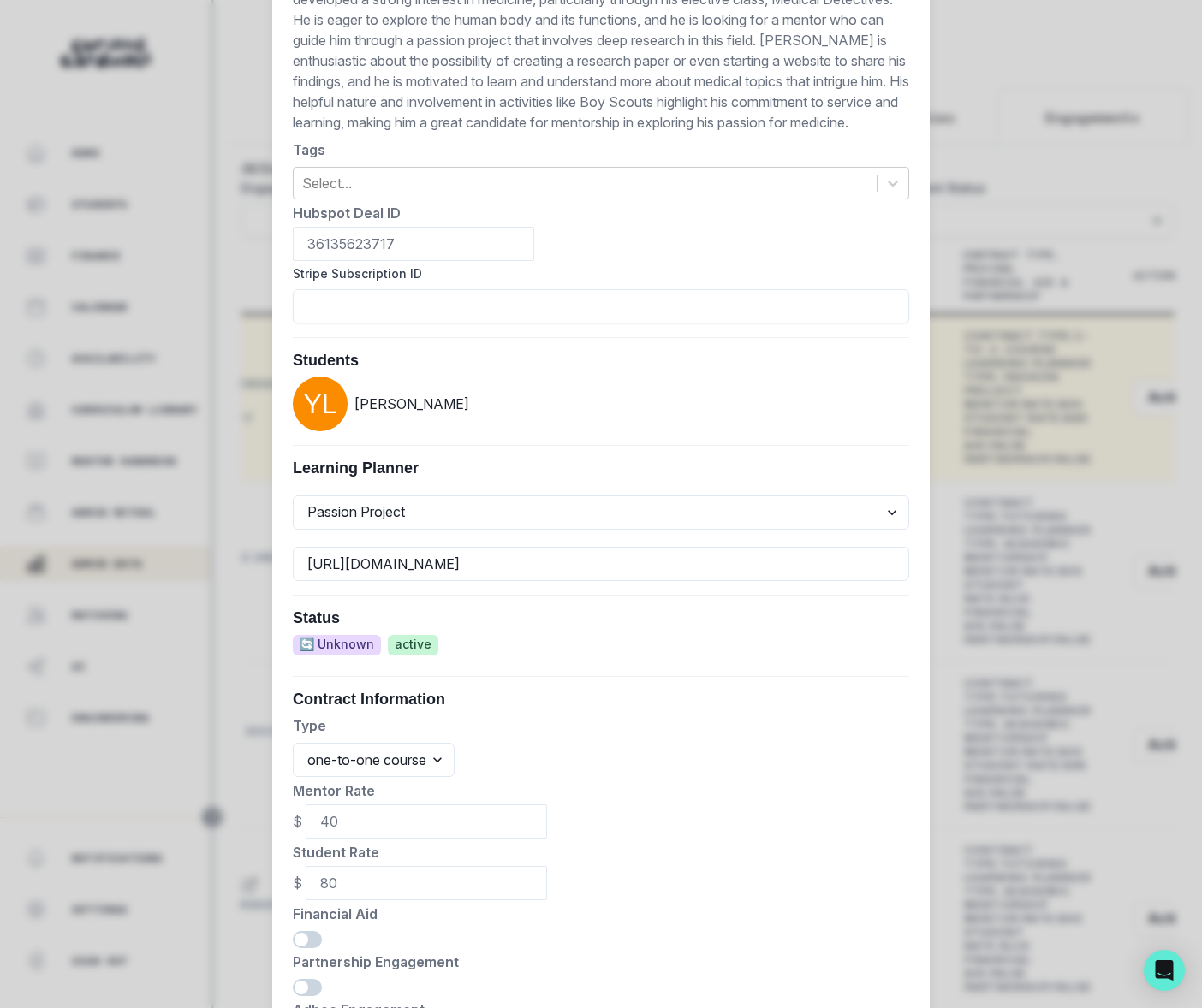
scroll to position [0, 0]
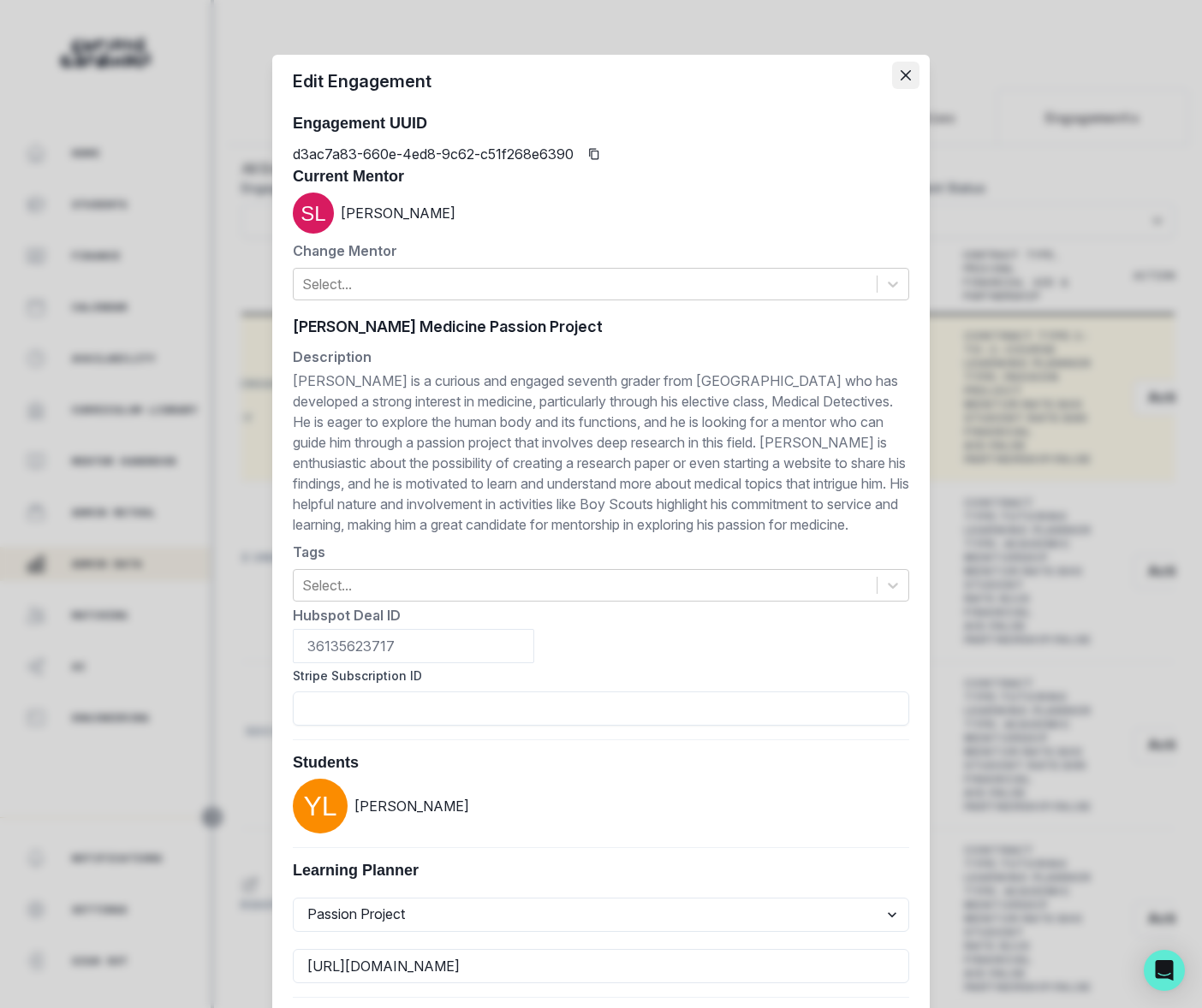
click at [900, 70] on icon "Close" at bounding box center [905, 75] width 10 height 10
